Goal: Task Accomplishment & Management: Manage account settings

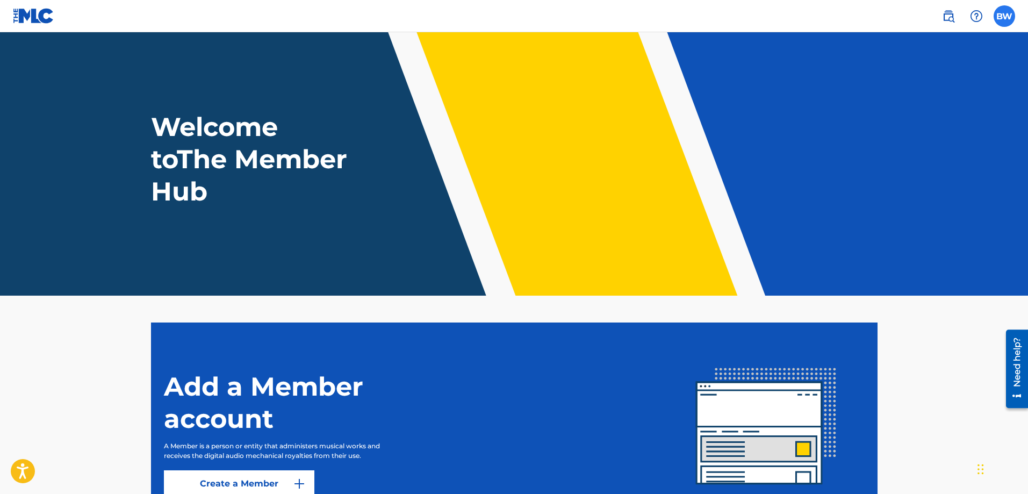
click at [1009, 12] on label at bounding box center [1005, 16] width 22 height 22
click at [1005, 16] on input "BW [PERSON_NAME] [PERSON_NAME][EMAIL_ADDRESS][DOMAIN_NAME] Notification Prefere…" at bounding box center [1005, 16] width 0 height 0
click at [529, 168] on div "Welcome to The Member Hub" at bounding box center [514, 159] width 753 height 97
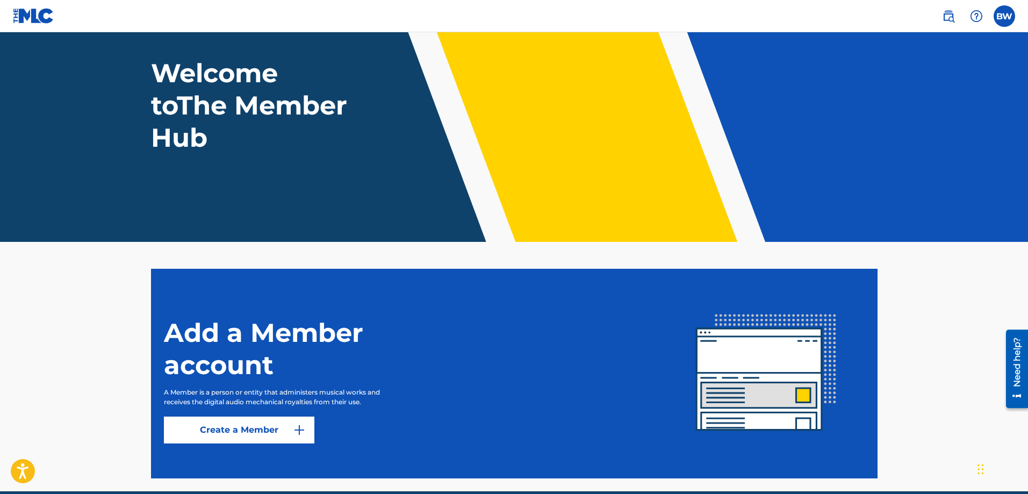
scroll to position [103, 0]
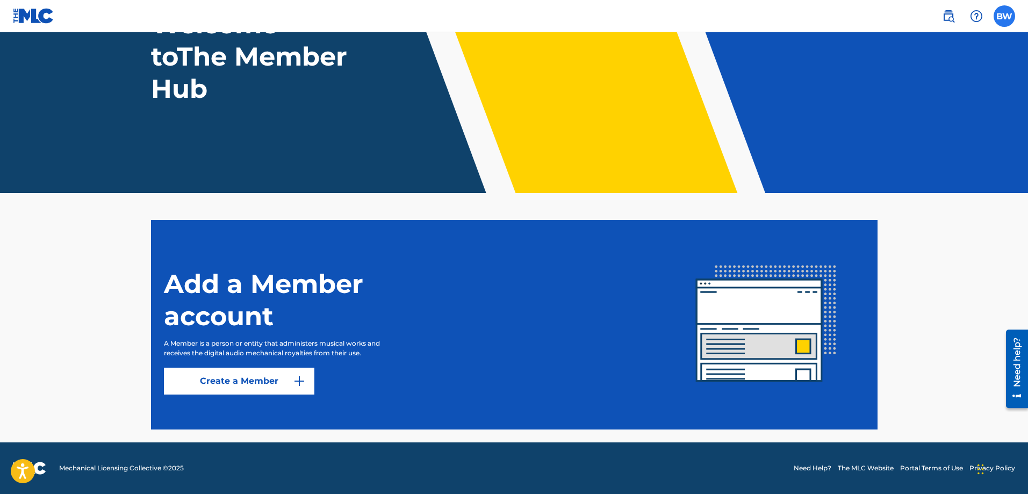
click at [1001, 16] on label at bounding box center [1005, 16] width 22 height 22
click at [1005, 16] on input "BW [PERSON_NAME] [PERSON_NAME][EMAIL_ADDRESS][DOMAIN_NAME] Notification Prefere…" at bounding box center [1005, 16] width 0 height 0
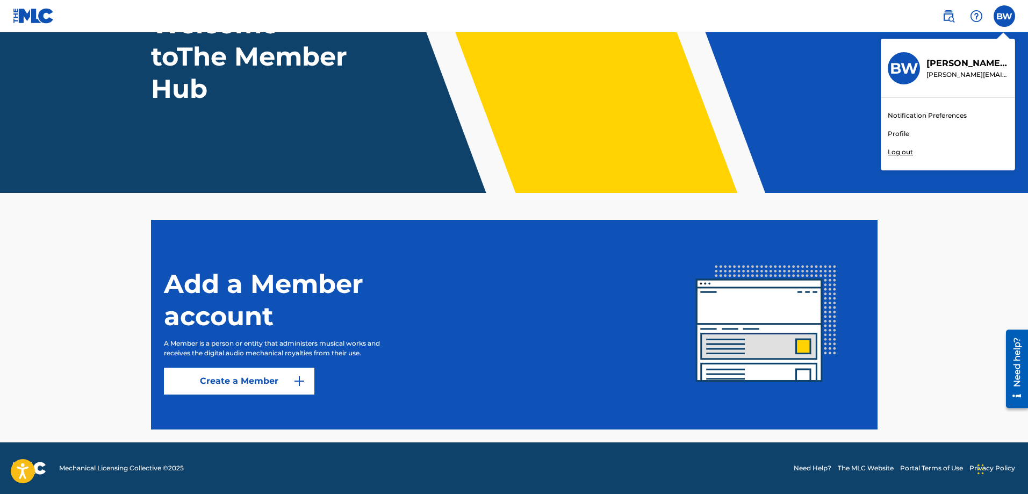
click at [965, 65] on p "[PERSON_NAME]" at bounding box center [968, 63] width 82 height 13
click at [1005, 16] on input "BW [PERSON_NAME] [PERSON_NAME][EMAIL_ADDRESS][DOMAIN_NAME] Notification Prefere…" at bounding box center [1005, 16] width 0 height 0
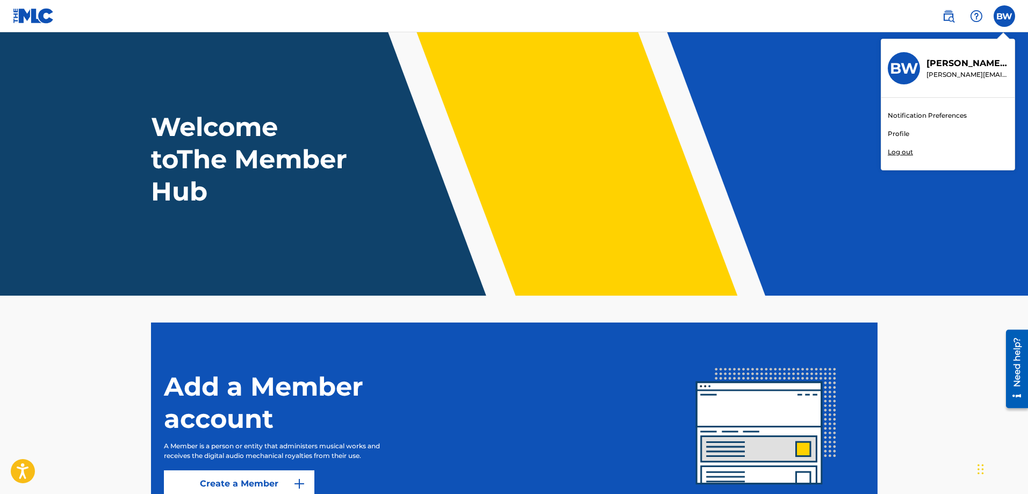
click at [1022, 371] on div "Need help?" at bounding box center [1017, 361] width 15 height 49
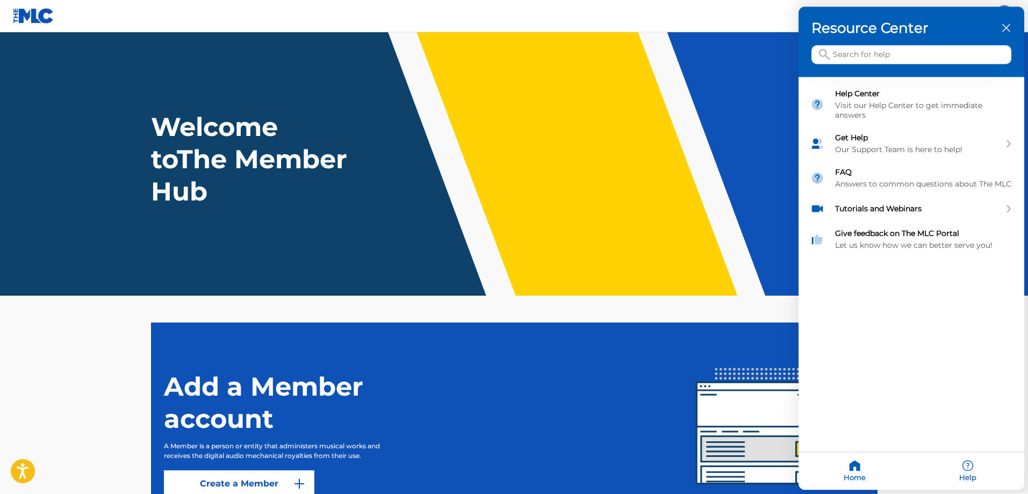
click at [856, 55] on input "Search for help" at bounding box center [912, 55] width 200 height 19
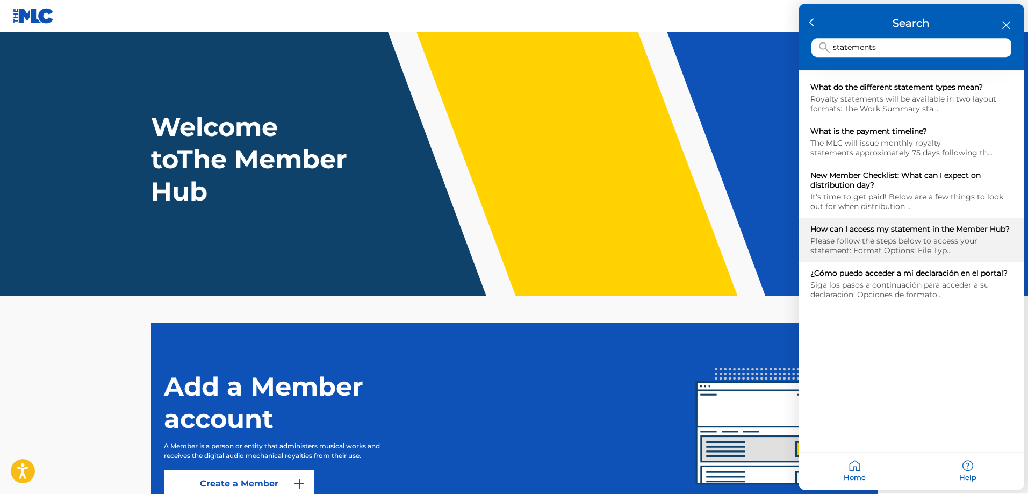
type input "statements"
click at [884, 225] on div "How can I access my statement in the Member Hub?" at bounding box center [912, 230] width 202 height 10
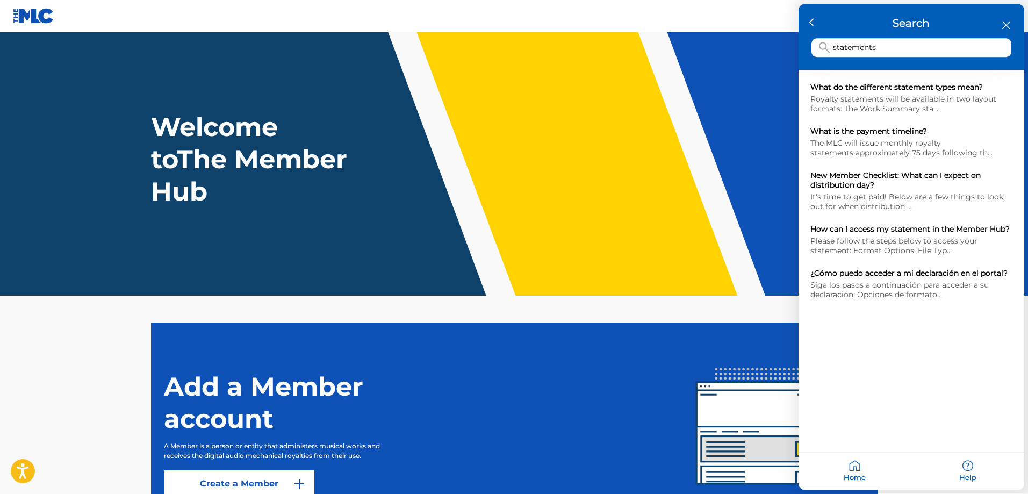
click at [1005, 27] on icon "close resource center" at bounding box center [1006, 26] width 8 height 8
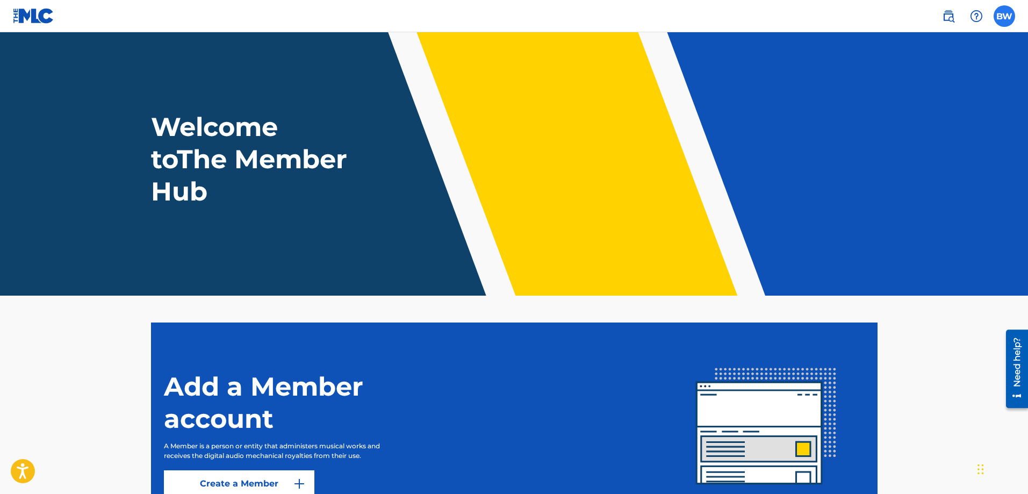
click at [1004, 19] on label at bounding box center [1005, 16] width 22 height 22
click at [1005, 16] on input "BW [PERSON_NAME] [PERSON_NAME][EMAIL_ADDRESS][DOMAIN_NAME] Notification Prefere…" at bounding box center [1005, 16] width 0 height 0
click at [1011, 22] on div "BW BW [PERSON_NAME] [PERSON_NAME][EMAIL_ADDRESS][DOMAIN_NAME] Notification Pref…" at bounding box center [1005, 16] width 22 height 22
click at [1007, 17] on label at bounding box center [1005, 16] width 22 height 22
click at [1005, 16] on input "BW [PERSON_NAME] [PERSON_NAME][EMAIL_ADDRESS][DOMAIN_NAME] Notification Prefere…" at bounding box center [1005, 16] width 0 height 0
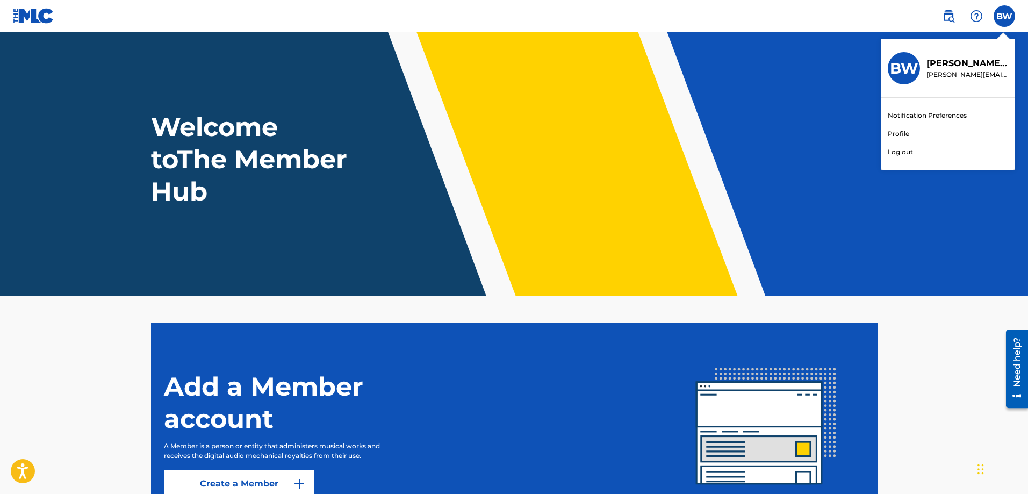
click at [900, 134] on link "Profile" at bounding box center [899, 134] width 22 height 10
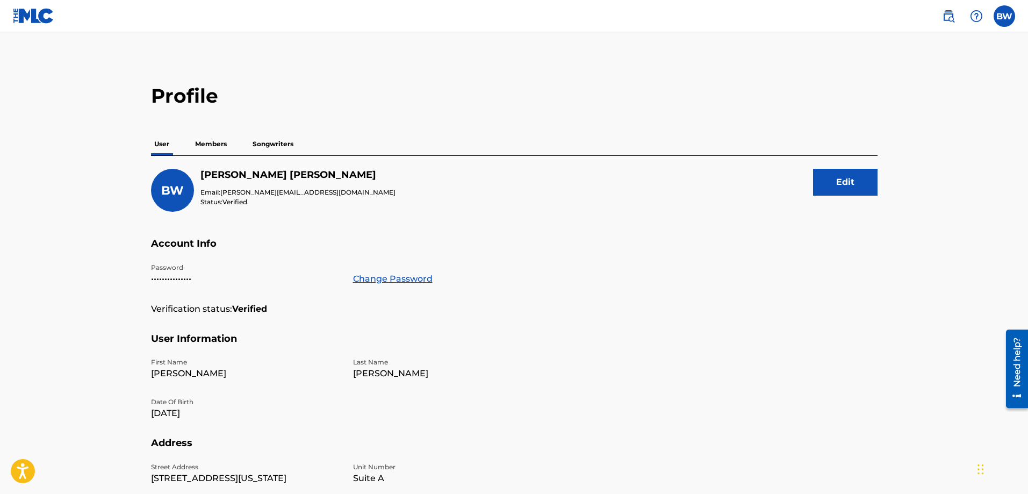
click at [206, 144] on p "Members" at bounding box center [211, 144] width 38 height 23
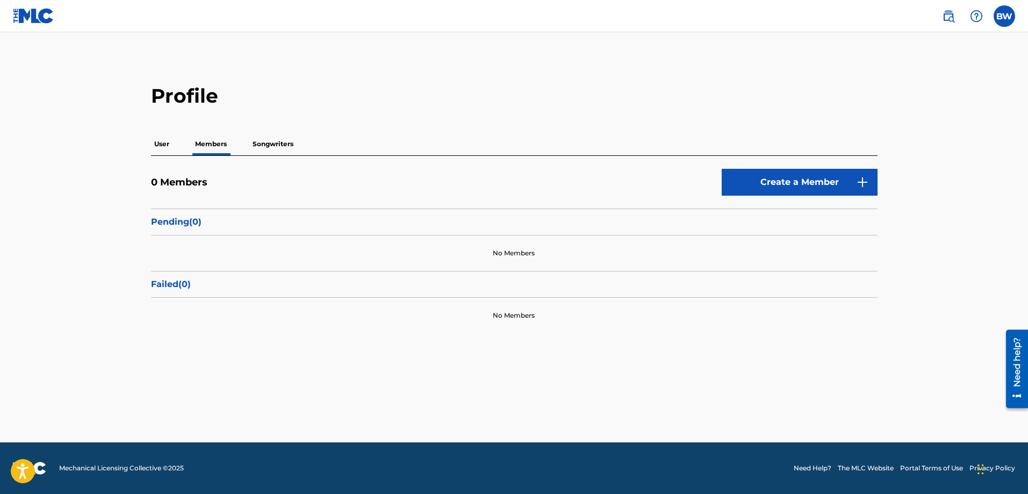
click at [271, 146] on p "Songwriters" at bounding box center [272, 144] width 47 height 23
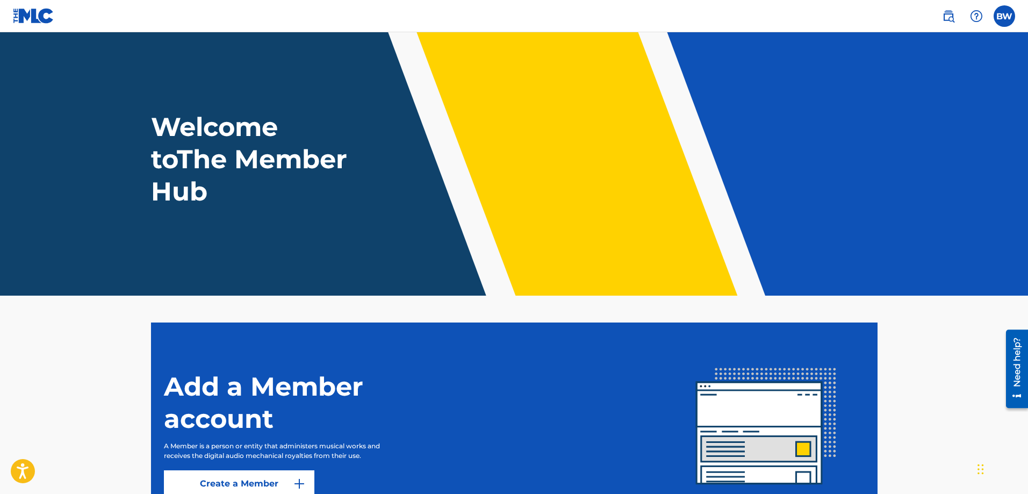
scroll to position [54, 0]
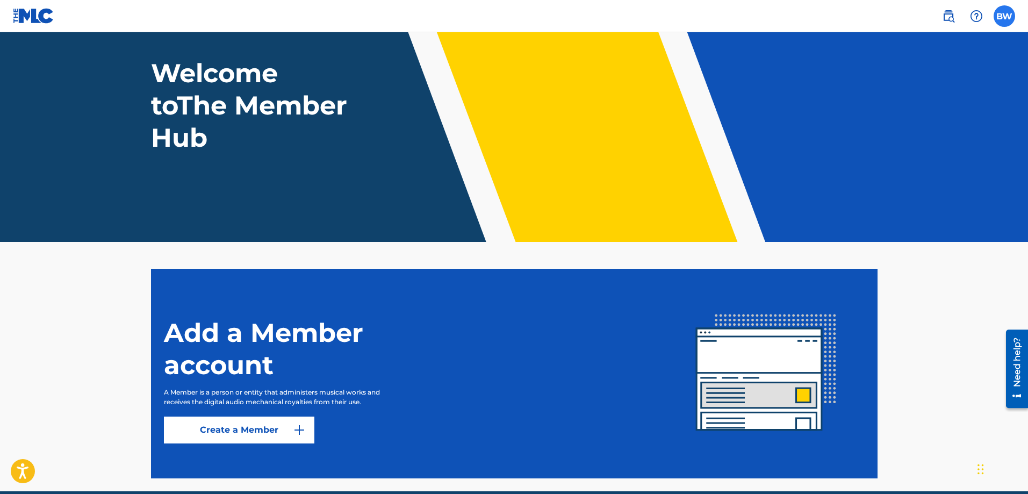
click at [1009, 19] on label at bounding box center [1005, 16] width 22 height 22
click at [1005, 16] on input "BW [PERSON_NAME] [PERSON_NAME][EMAIL_ADDRESS][DOMAIN_NAME] Notification Prefere…" at bounding box center [1005, 16] width 0 height 0
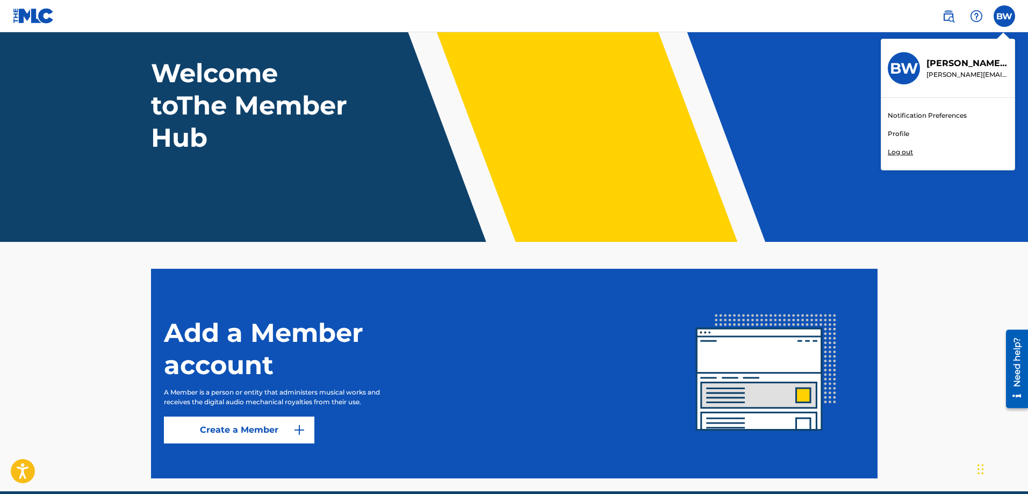
click at [906, 155] on p "Log out" at bounding box center [900, 152] width 25 height 10
click at [1005, 16] on input "BW [PERSON_NAME] [PERSON_NAME][EMAIL_ADDRESS][DOMAIN_NAME] Notification Prefere…" at bounding box center [1005, 16] width 0 height 0
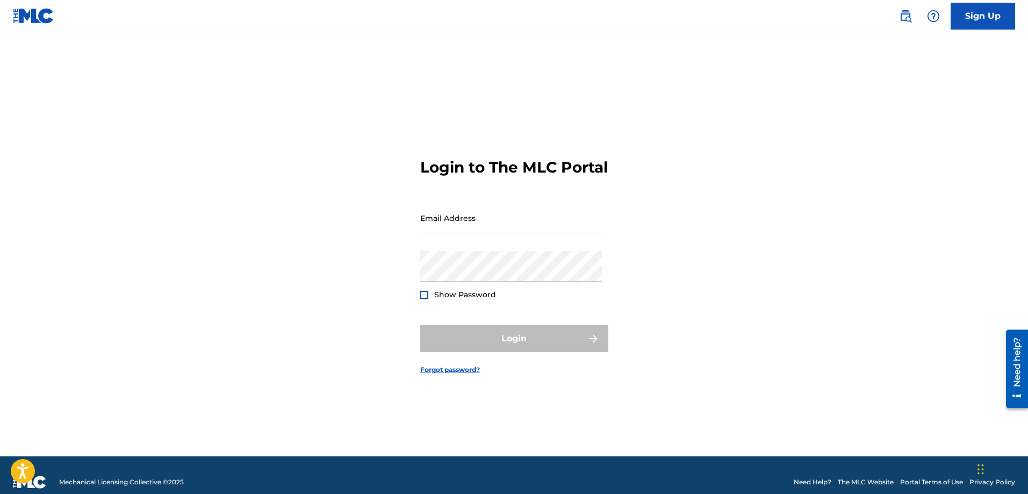
type input "[PERSON_NAME][EMAIL_ADDRESS][DOMAIN_NAME]"
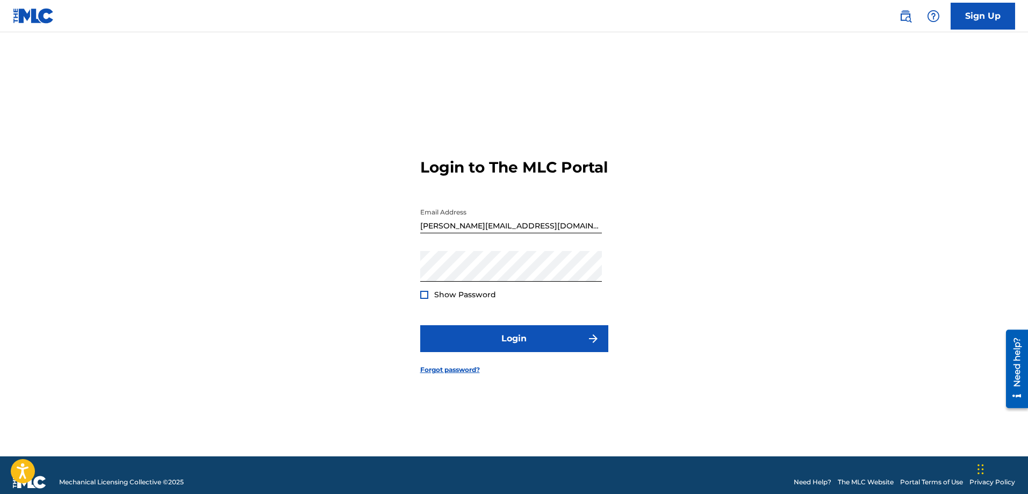
click at [420, 203] on div at bounding box center [420, 203] width 0 height 0
click at [533, 349] on button "Login" at bounding box center [514, 338] width 188 height 27
